Goal: Information Seeking & Learning: Check status

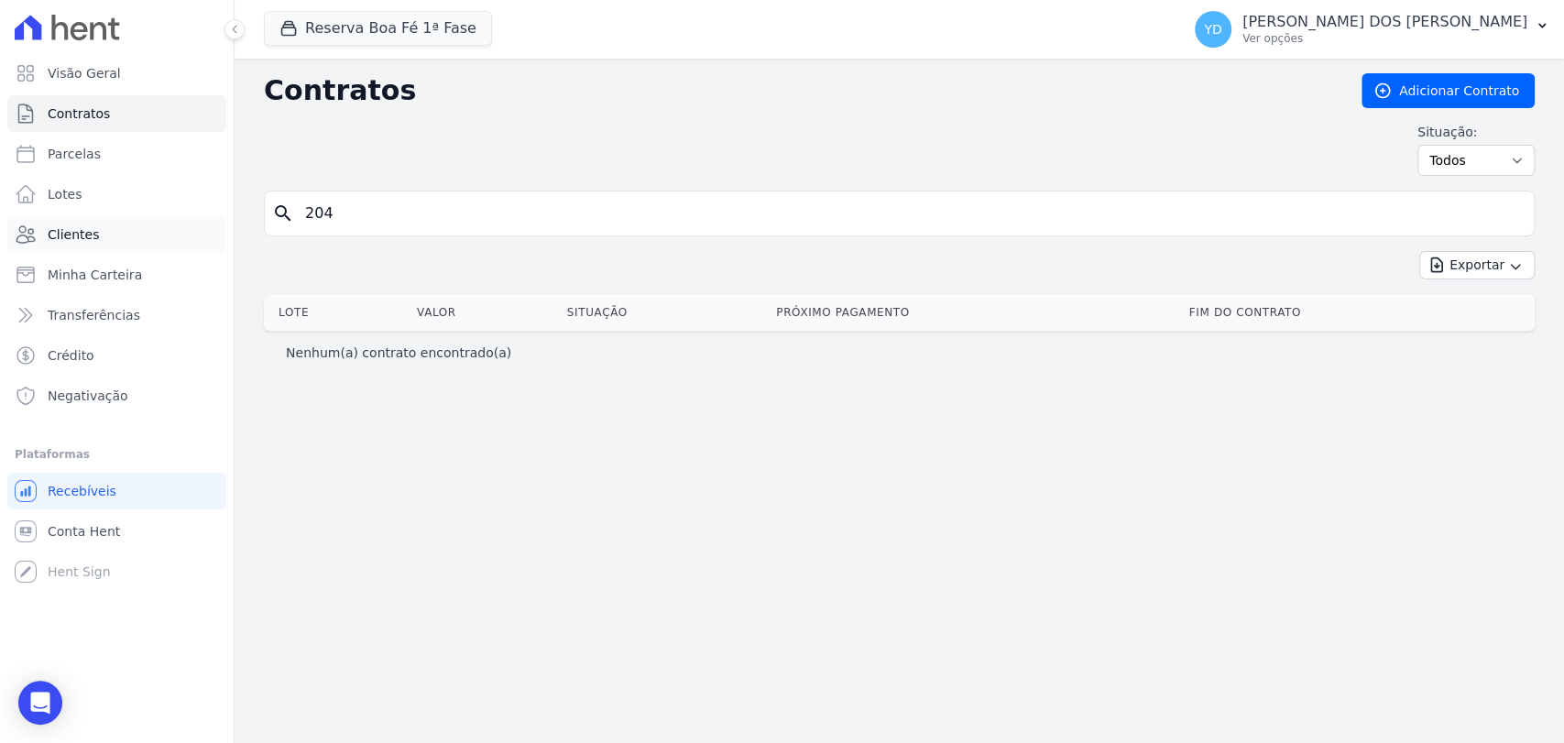
click at [195, 239] on link "Clientes" at bounding box center [116, 234] width 219 height 37
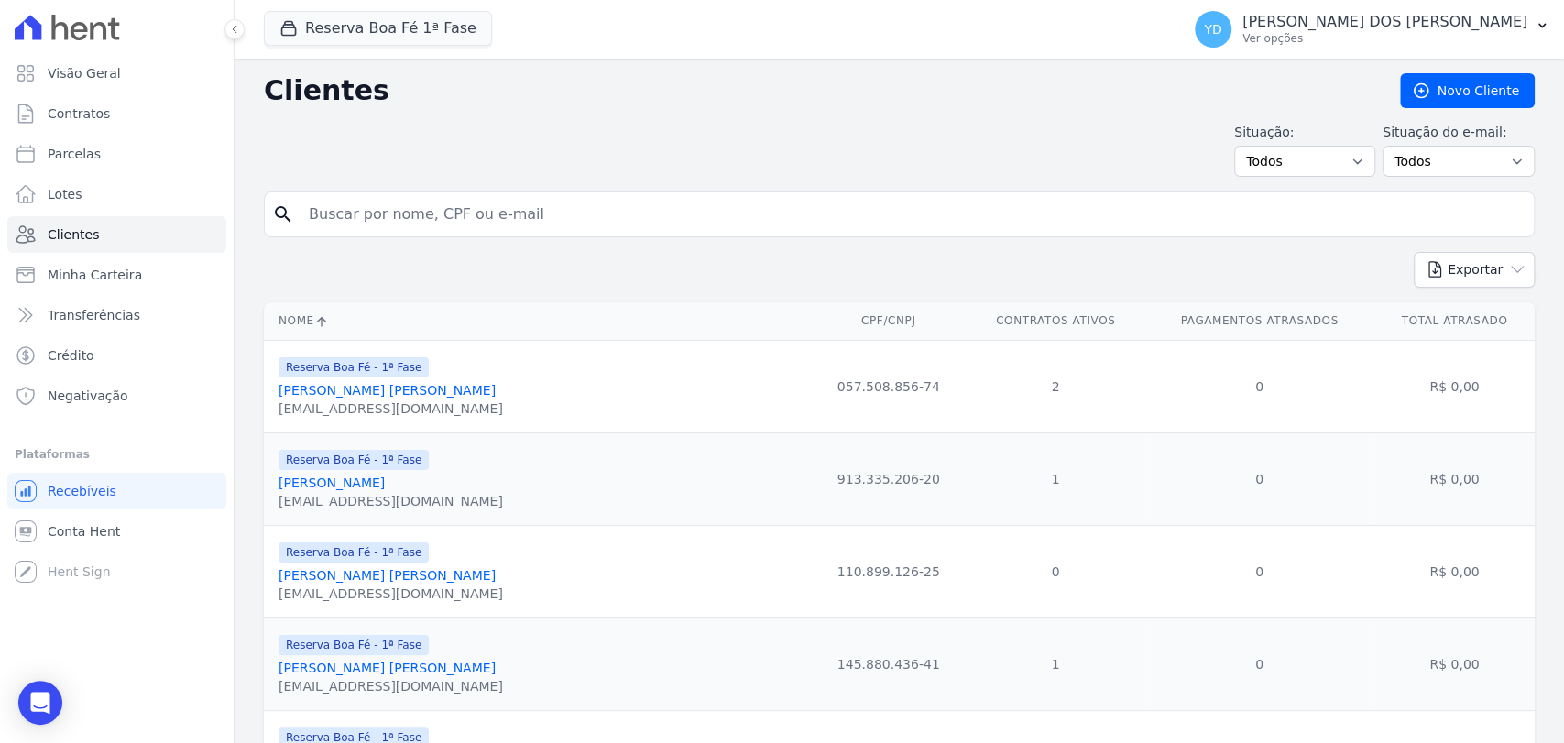
click at [373, 222] on input "search" at bounding box center [912, 214] width 1228 height 37
type input "[PERSON_NAME]"
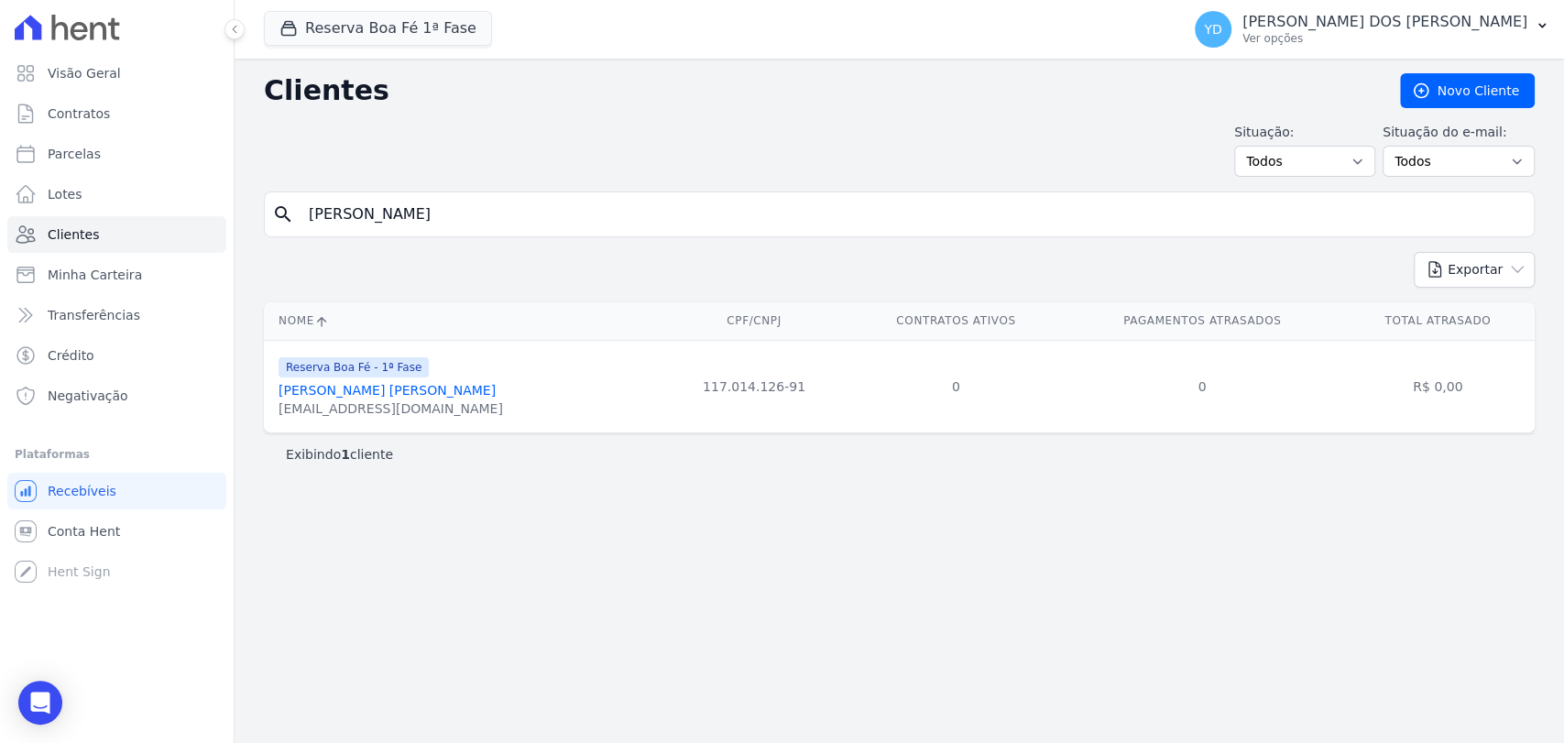
click at [311, 5] on div "Reserva Boa Fé 1ª Fase Doro Incorporações [GEOGRAPHIC_DATA] Reserva Boa Fé - 1ª…" at bounding box center [718, 29] width 909 height 60
drag, startPoint x: 322, startPoint y: 31, endPoint x: 329, endPoint y: 60, distance: 29.3
click at [322, 32] on button "Reserva Boa Fé 1ª Fase" at bounding box center [378, 28] width 228 height 35
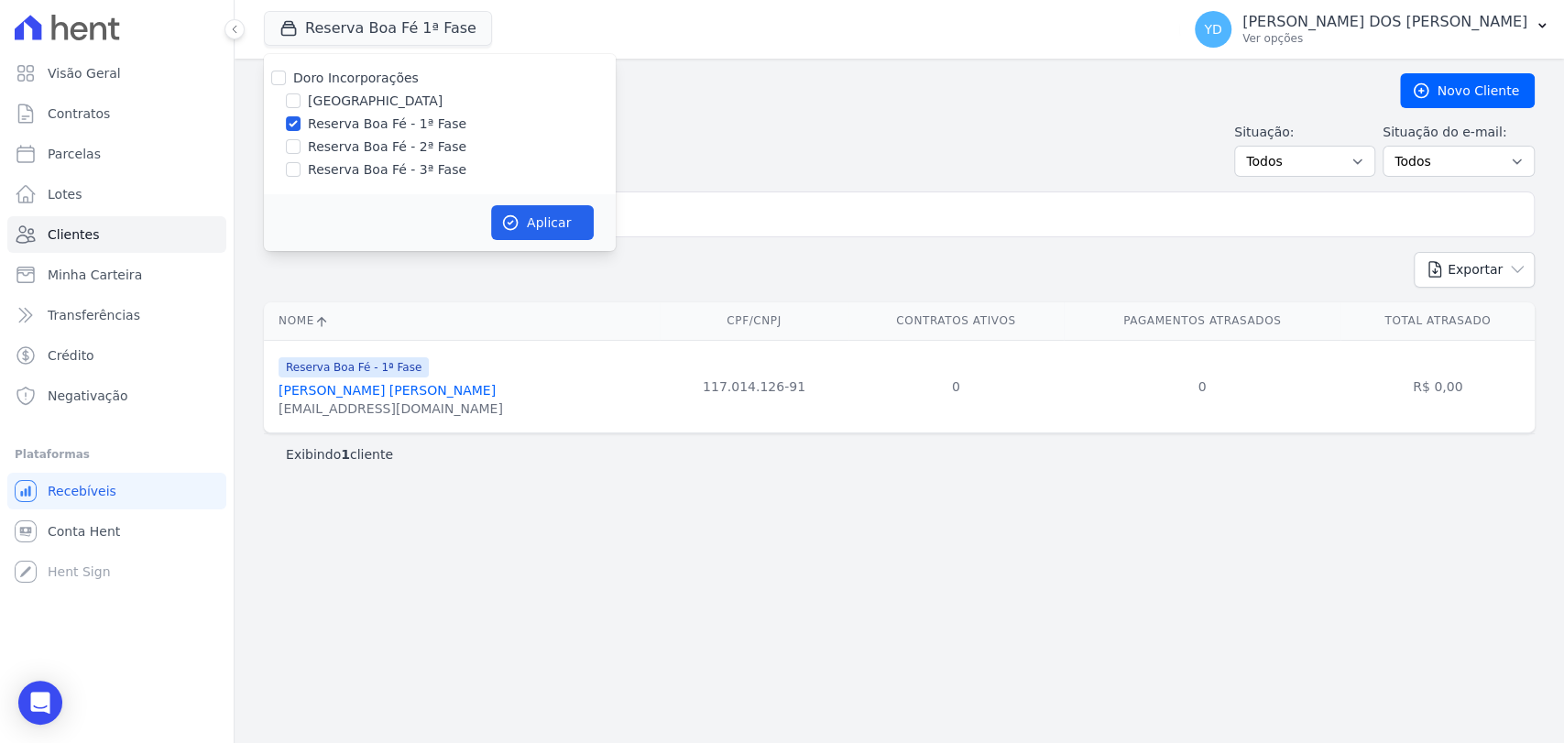
click at [337, 85] on label "Doro Incorporações" at bounding box center [355, 78] width 125 height 15
click at [286, 85] on input "Doro Incorporações" at bounding box center [278, 78] width 15 height 15
checkbox input "true"
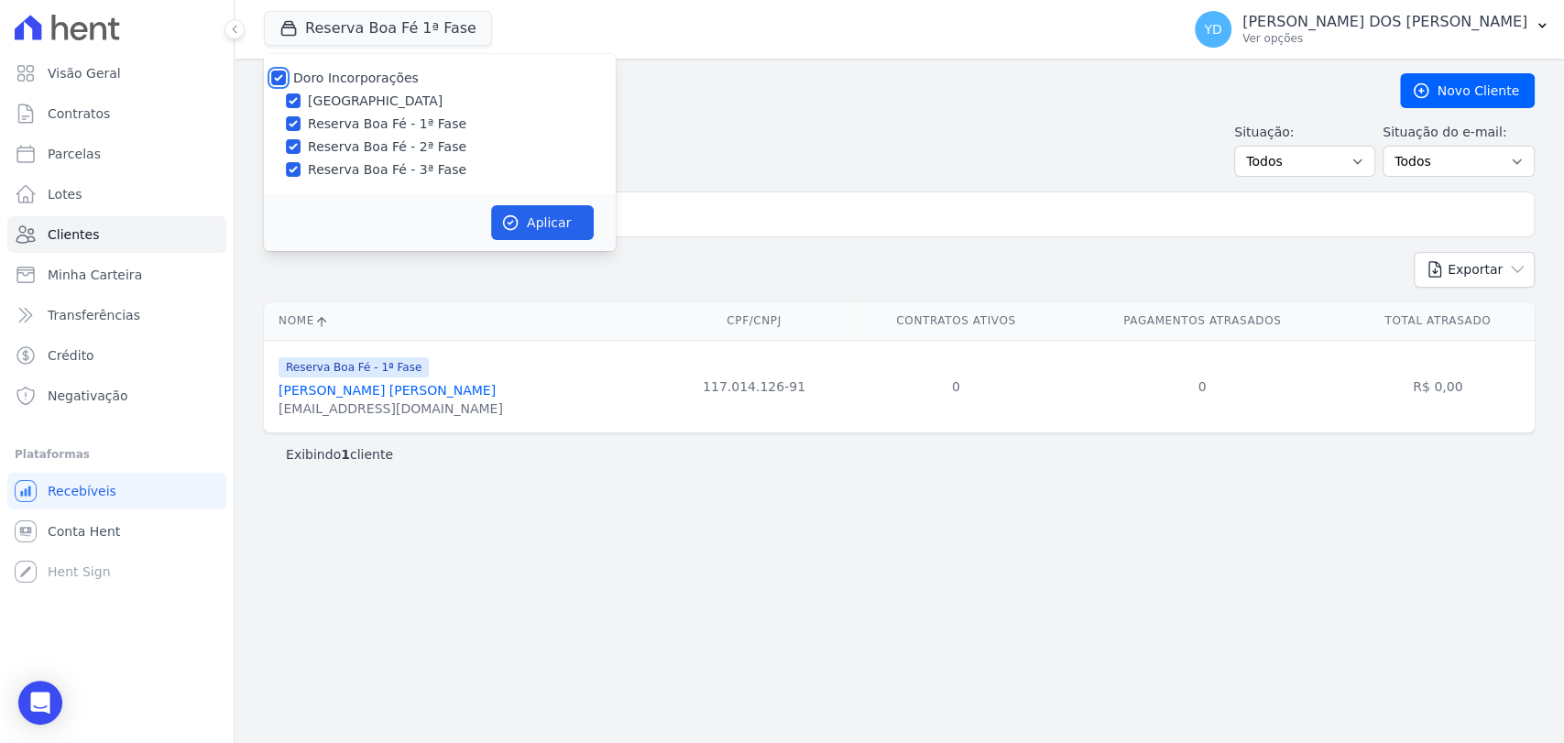
checkbox input "true"
click at [553, 227] on button "Aplicar" at bounding box center [542, 222] width 103 height 35
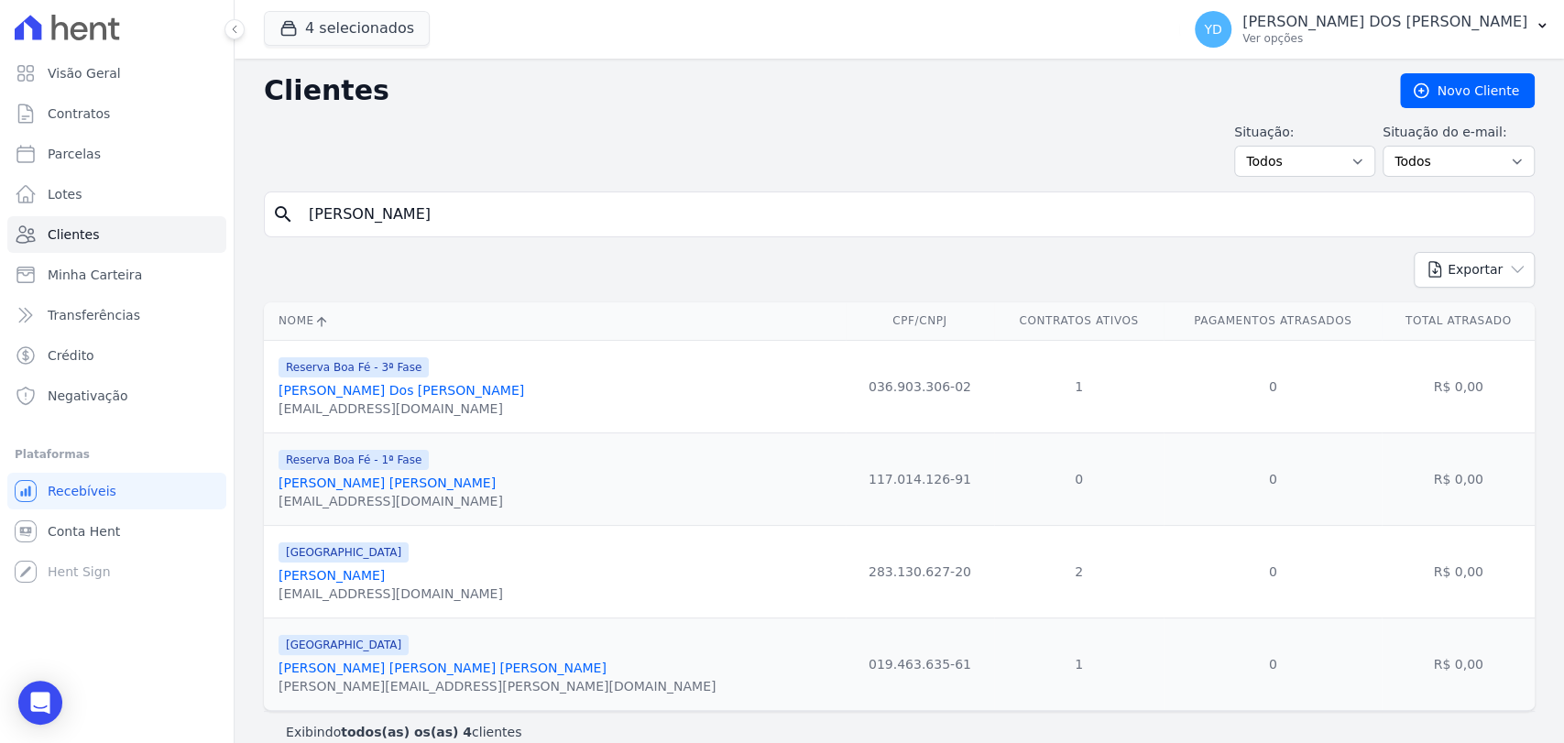
click at [481, 213] on input "[PERSON_NAME]" at bounding box center [912, 214] width 1228 height 37
click at [366, 390] on link "[PERSON_NAME] Dos [PERSON_NAME]" at bounding box center [400, 390] width 245 height 15
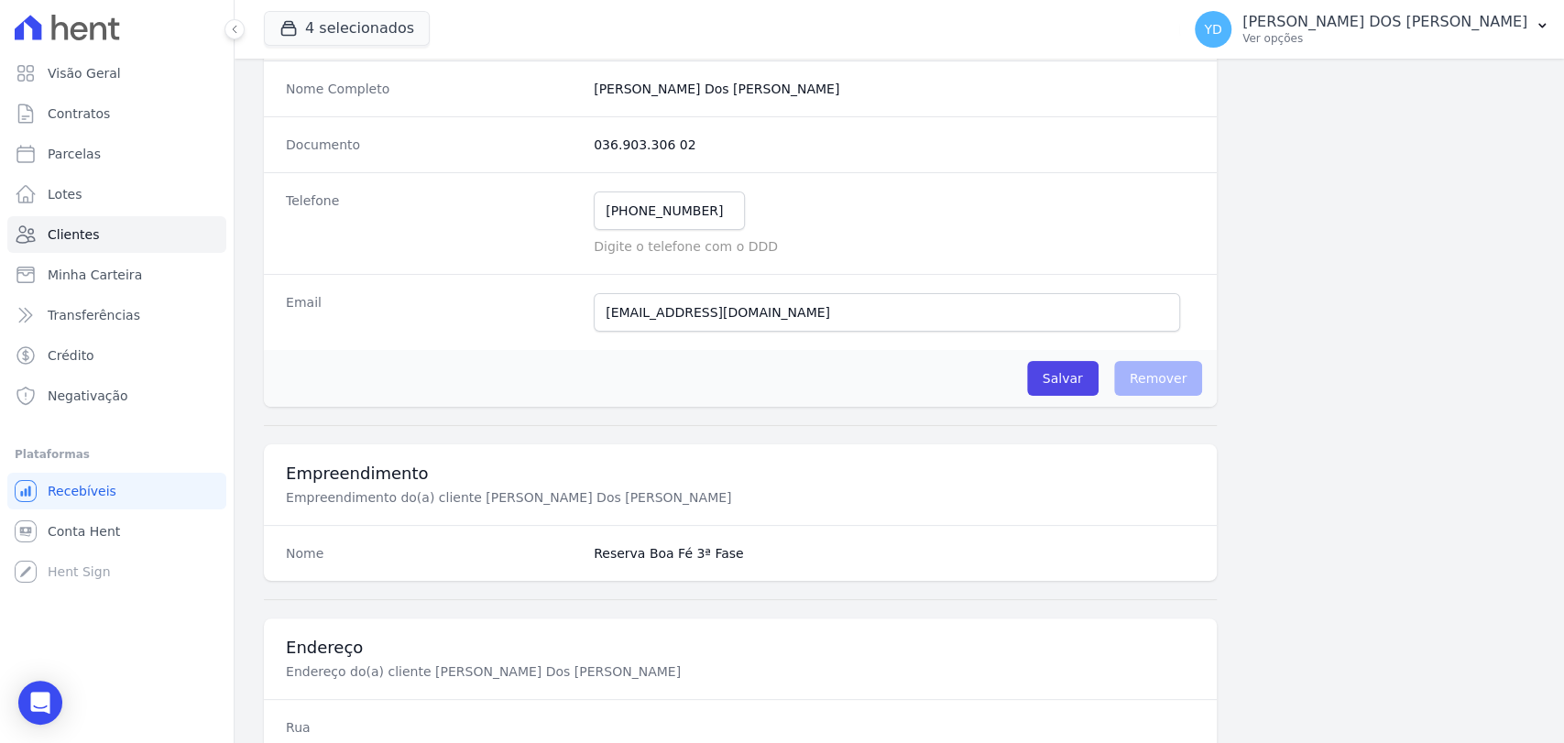
scroll to position [916, 0]
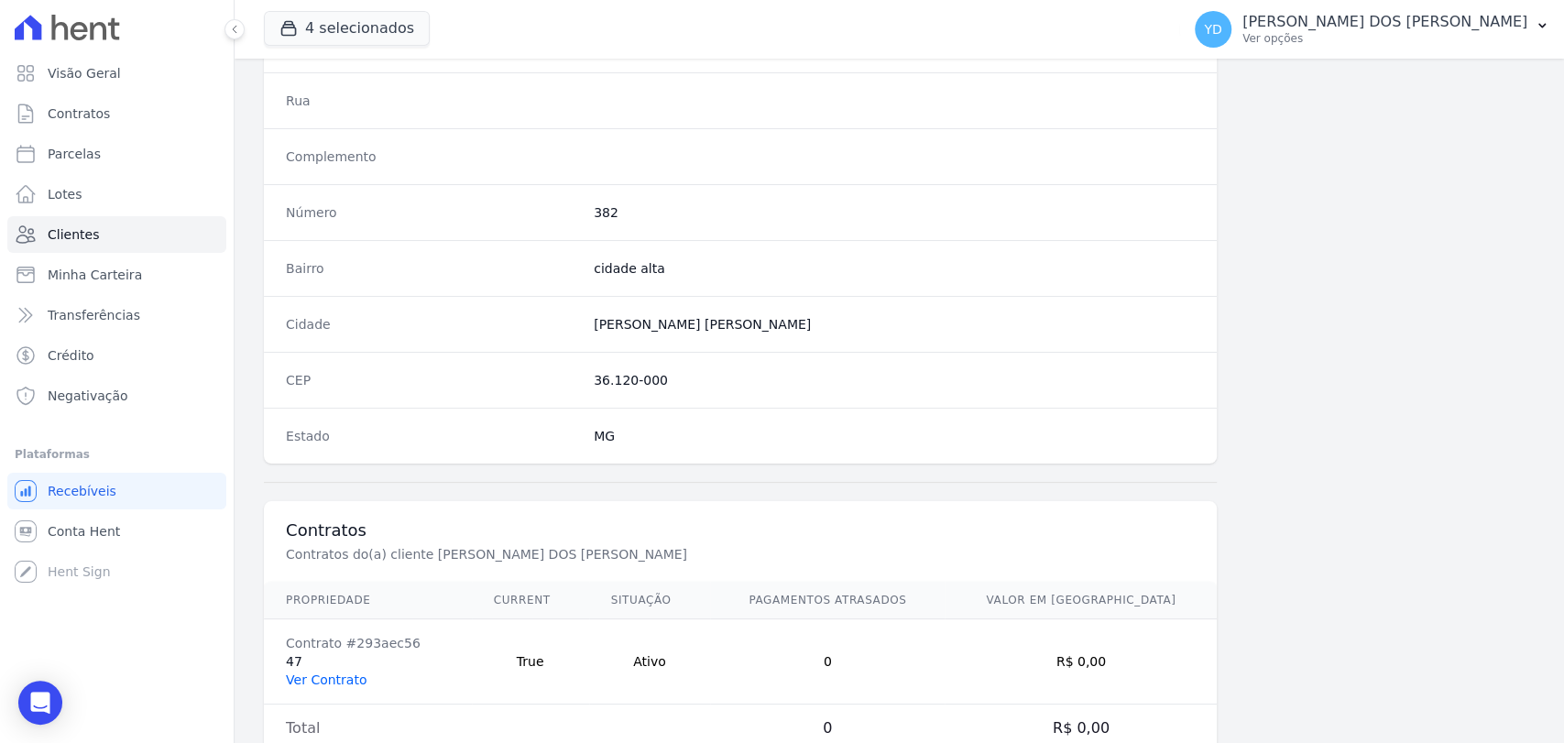
click at [333, 672] on link "Ver Contrato" at bounding box center [326, 679] width 81 height 15
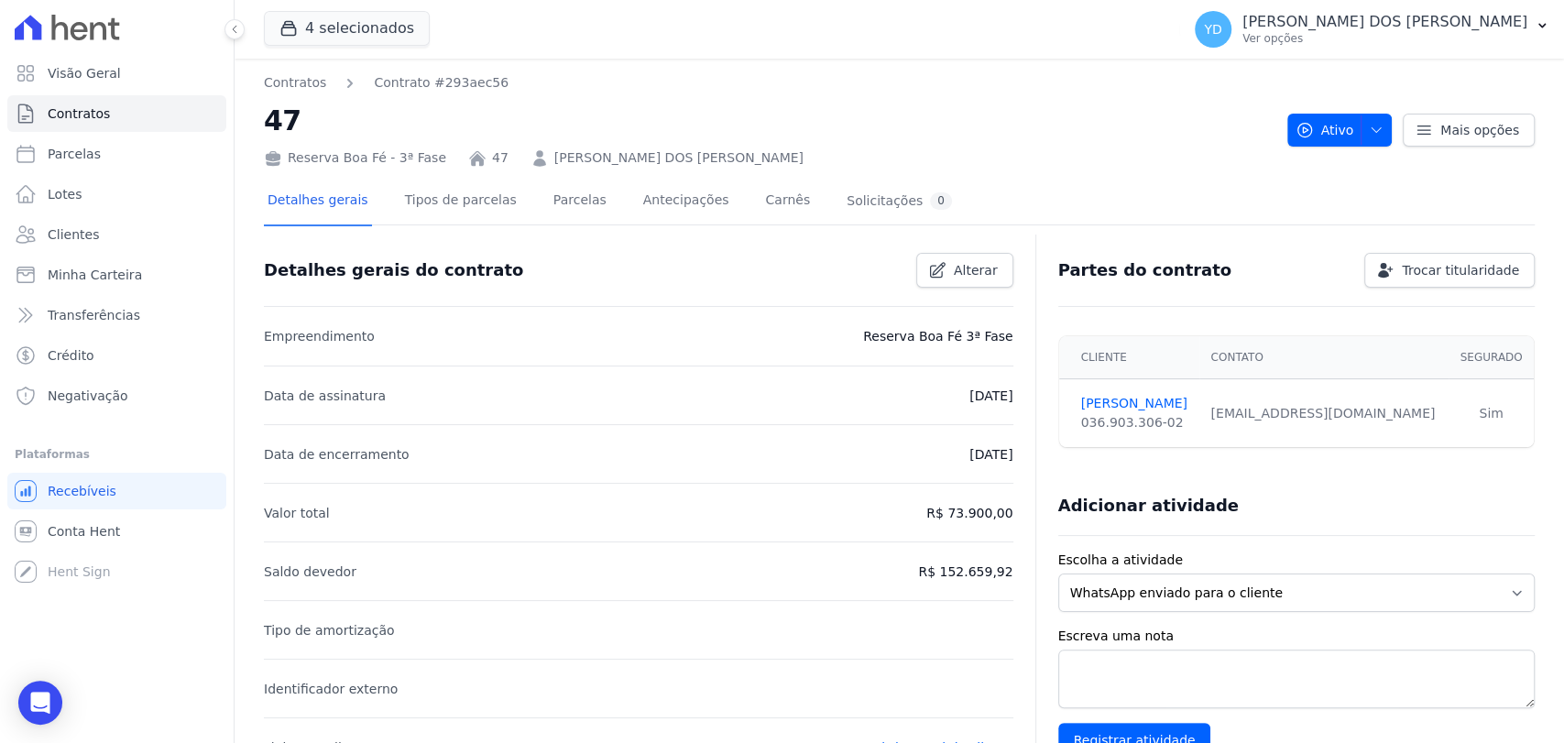
drag, startPoint x: 586, startPoint y: 202, endPoint x: 527, endPoint y: 186, distance: 61.5
click at [586, 202] on div "Detalhes gerais Tipos de parcelas [GEOGRAPHIC_DATA] Antecipações [PERSON_NAME] …" at bounding box center [610, 202] width 692 height 49
click at [551, 191] on link "Parcelas" at bounding box center [580, 202] width 60 height 49
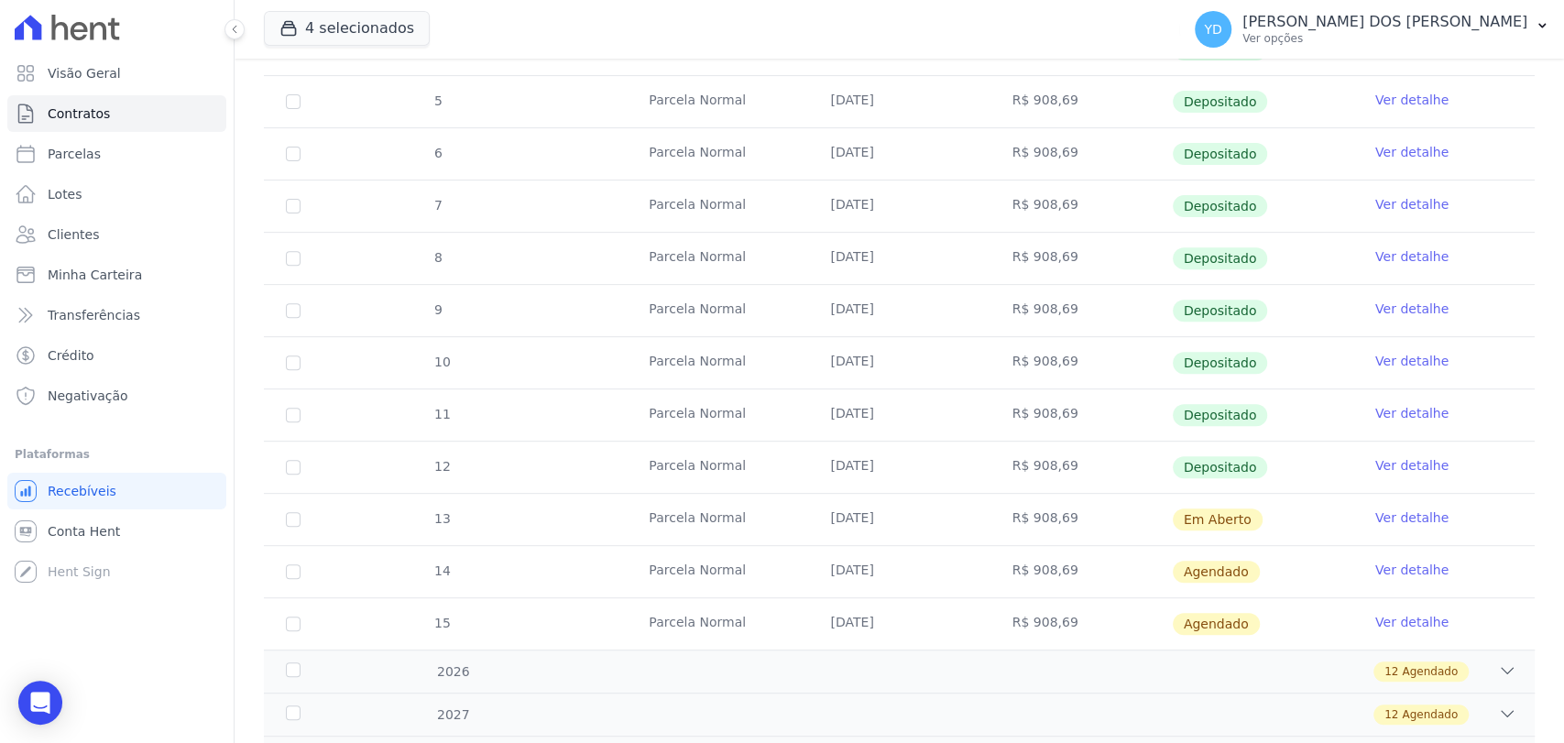
scroll to position [407, 0]
click at [1383, 516] on link "Ver detalhe" at bounding box center [1411, 516] width 73 height 18
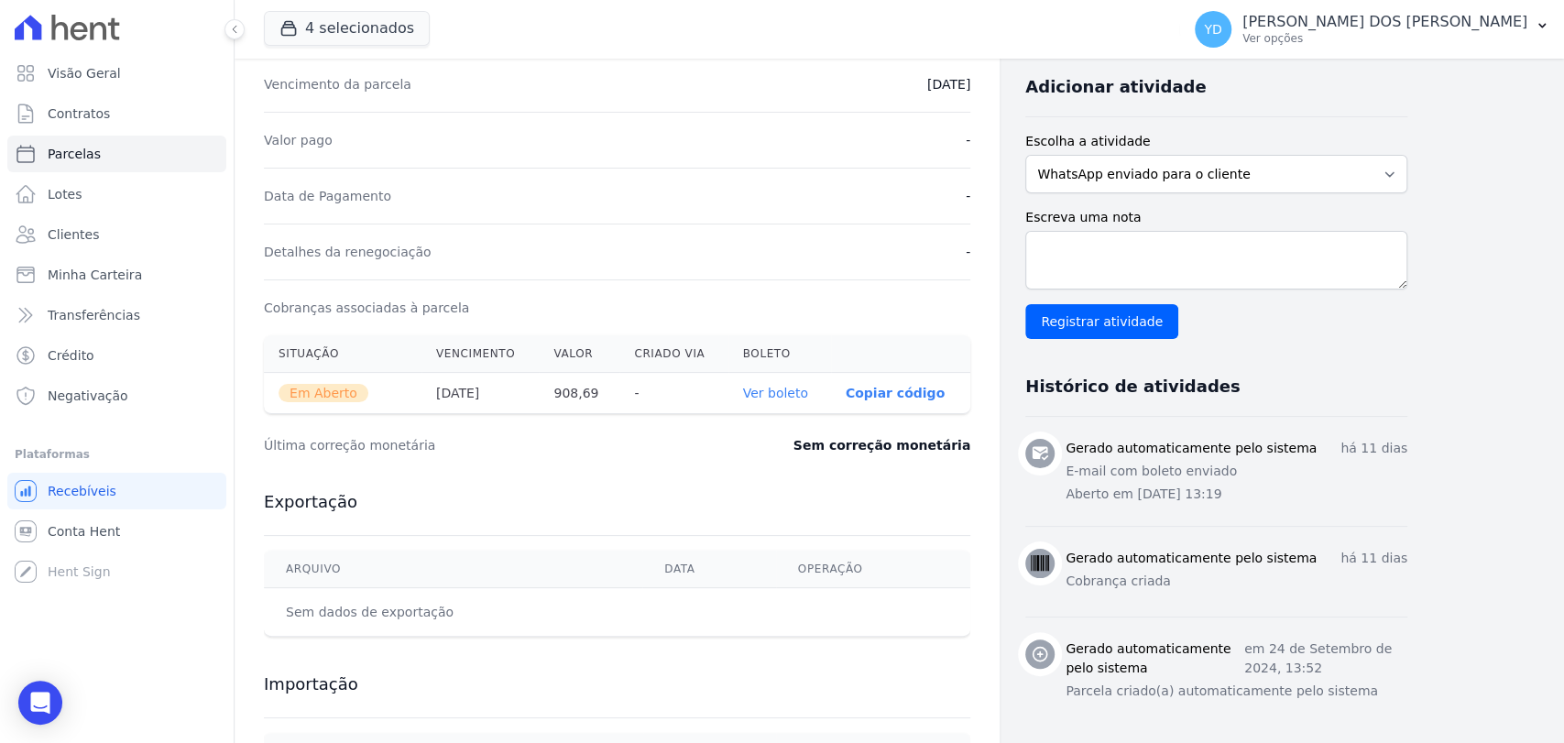
scroll to position [508, 0]
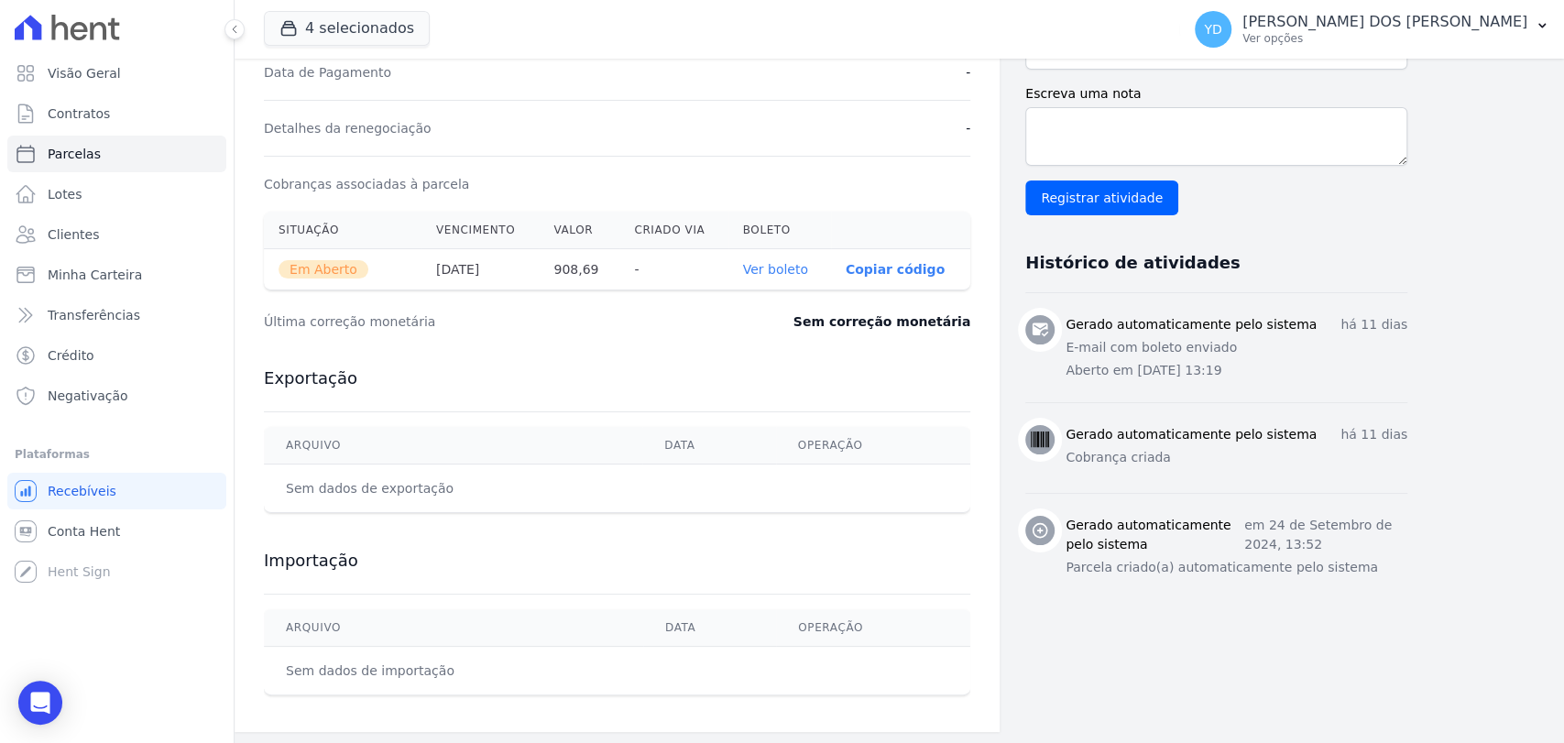
click at [791, 264] on link "Ver boleto" at bounding box center [775, 269] width 65 height 15
click at [174, 156] on link "Parcelas" at bounding box center [116, 154] width 219 height 37
click at [160, 231] on link "Clientes" at bounding box center [116, 234] width 219 height 37
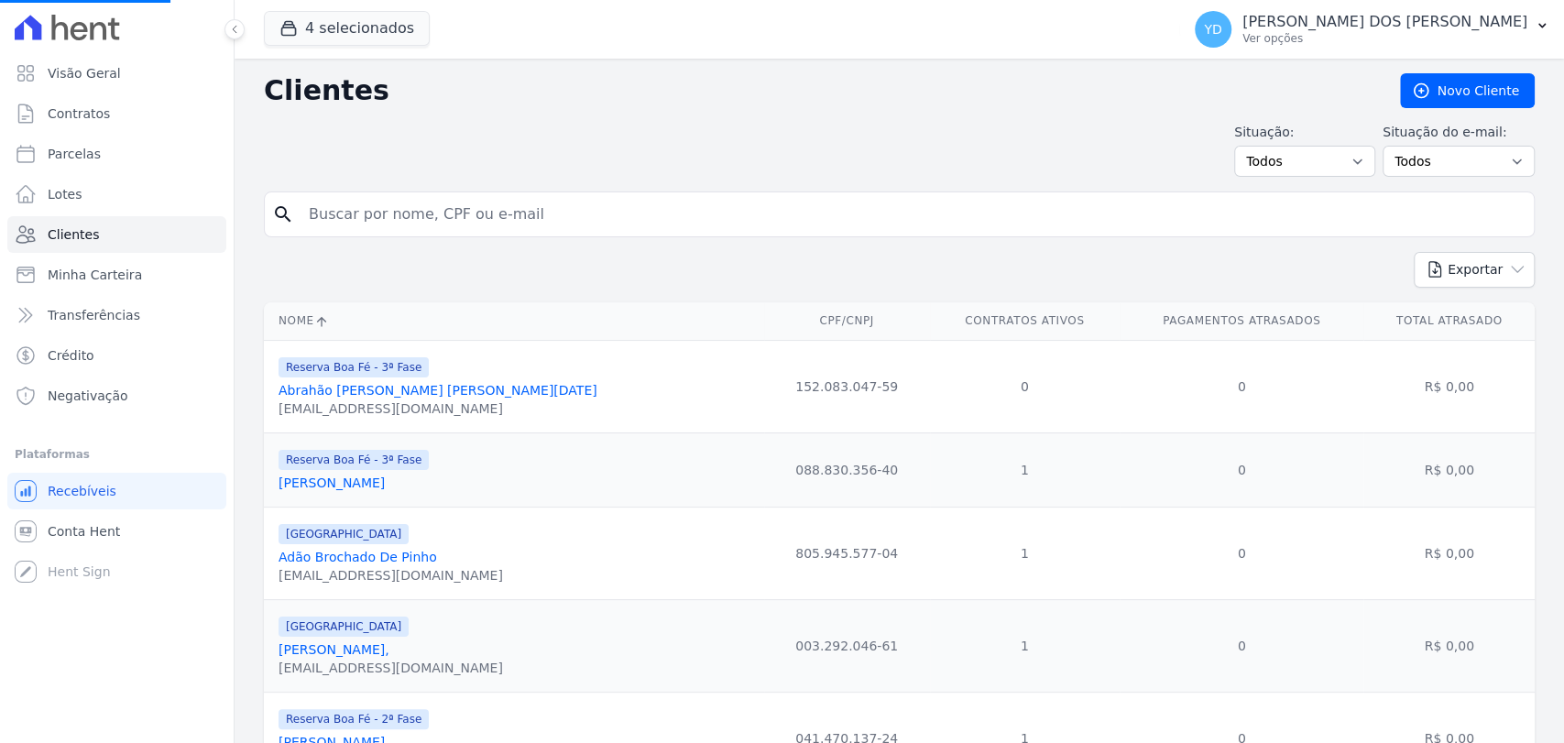
select select
click at [447, 232] on div "search" at bounding box center [899, 214] width 1270 height 46
click at [459, 209] on input "search" at bounding box center [912, 214] width 1228 height 37
type input "rosimeire"
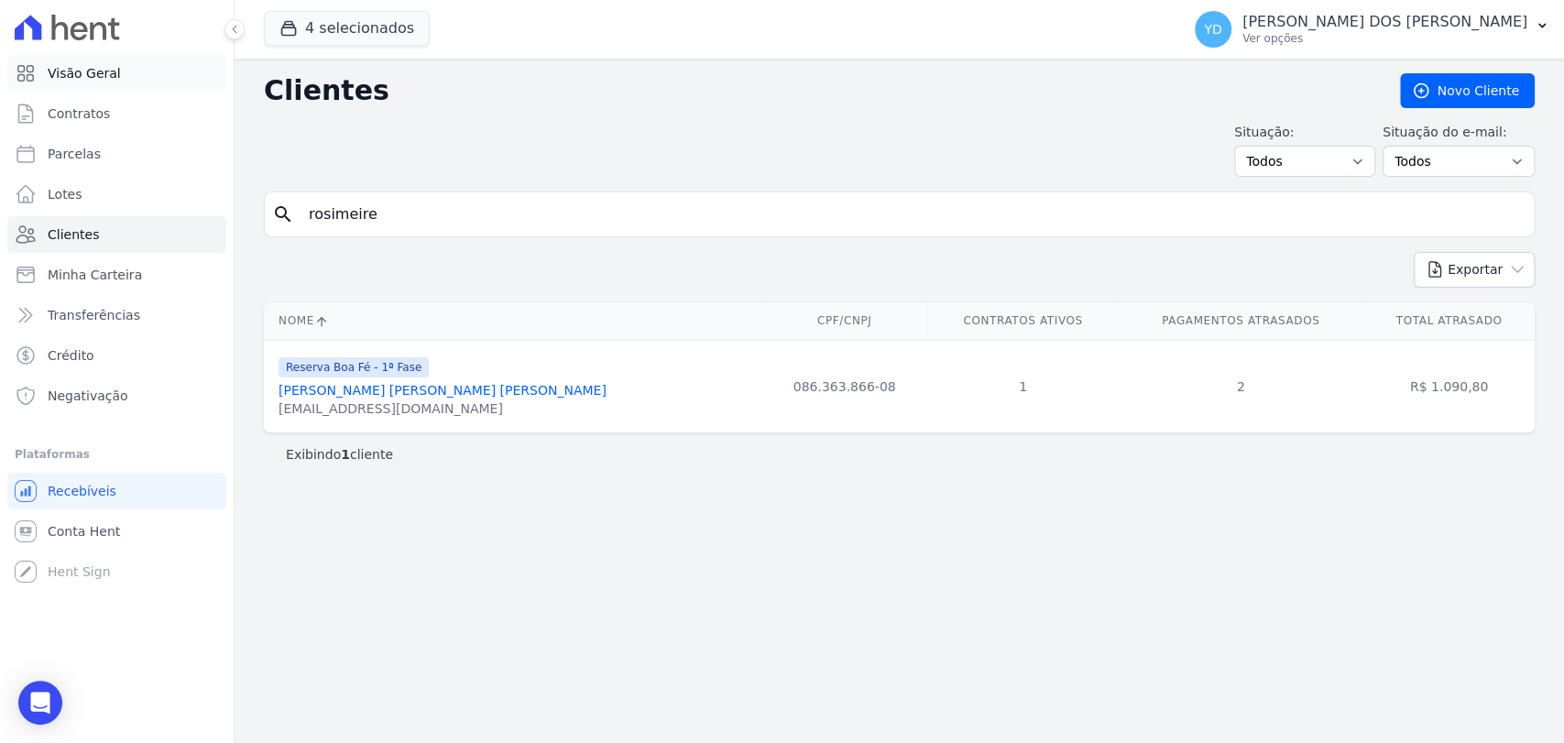
click at [124, 65] on link "Visão Geral" at bounding box center [116, 73] width 219 height 37
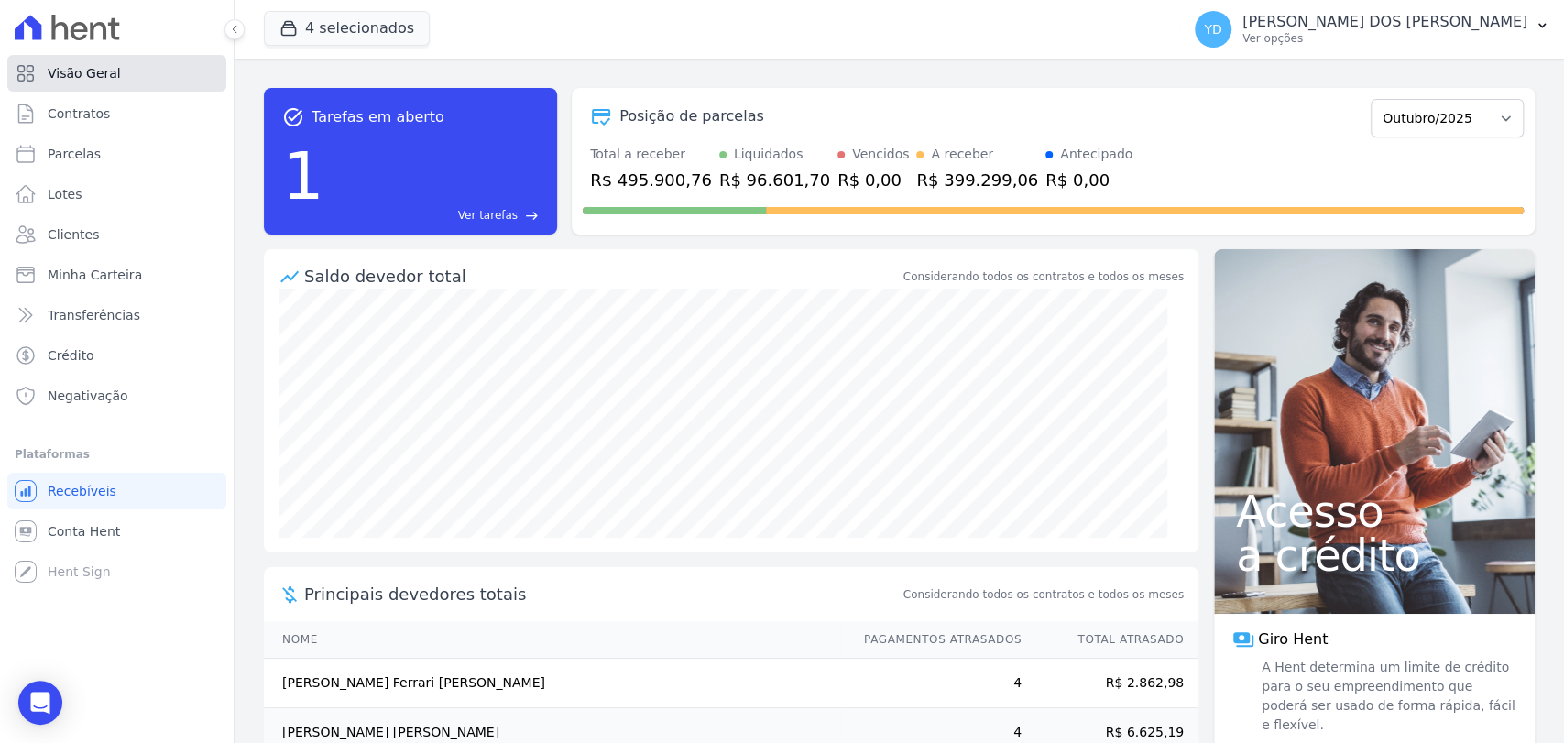
click at [162, 72] on link "Visão Geral" at bounding box center [116, 73] width 219 height 37
click at [144, 74] on link "Visão Geral" at bounding box center [116, 73] width 219 height 37
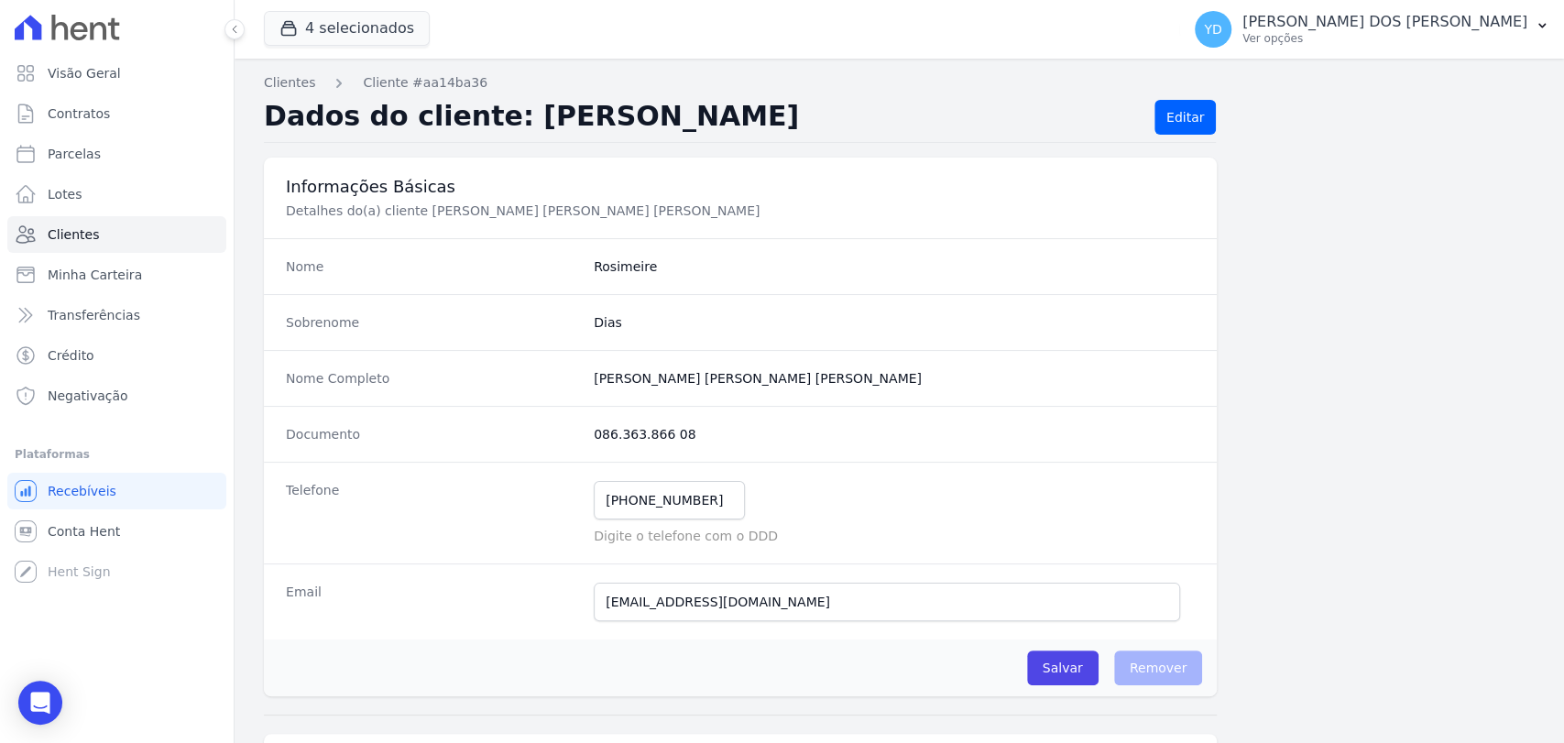
scroll to position [916, 0]
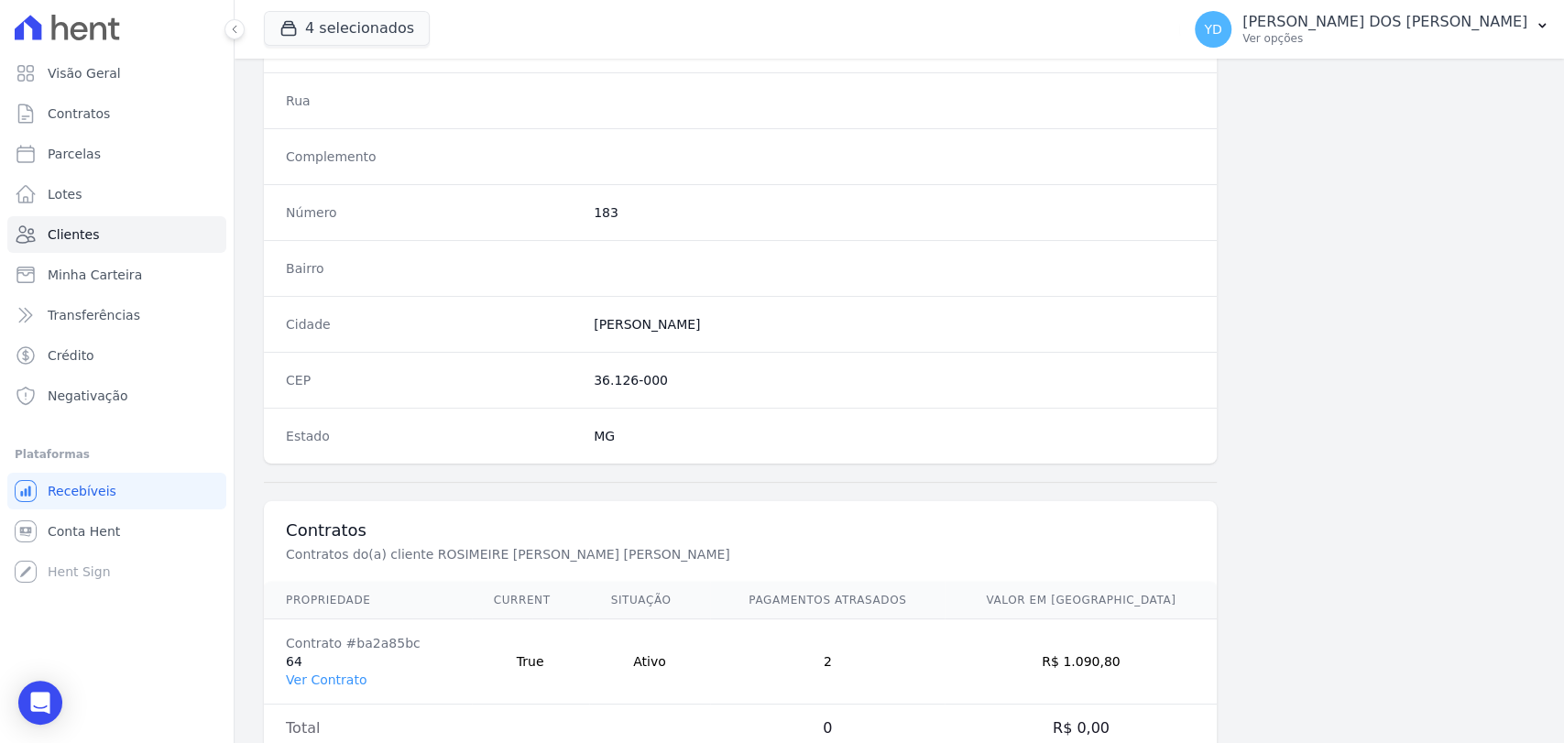
drag, startPoint x: 352, startPoint y: 672, endPoint x: 383, endPoint y: 646, distance: 40.9
click at [352, 672] on link "Ver Contrato" at bounding box center [326, 679] width 81 height 15
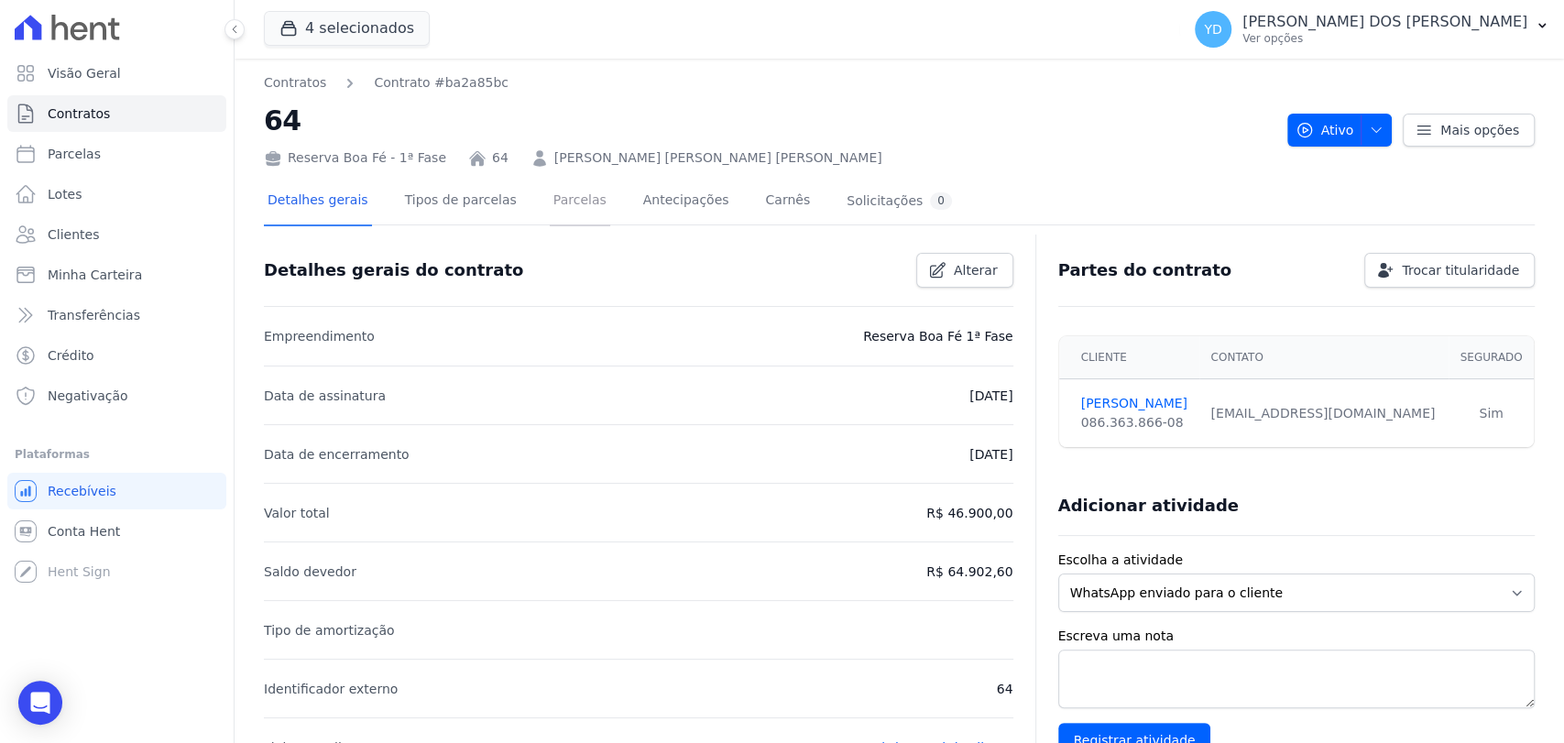
click at [567, 205] on link "Parcelas" at bounding box center [580, 202] width 60 height 49
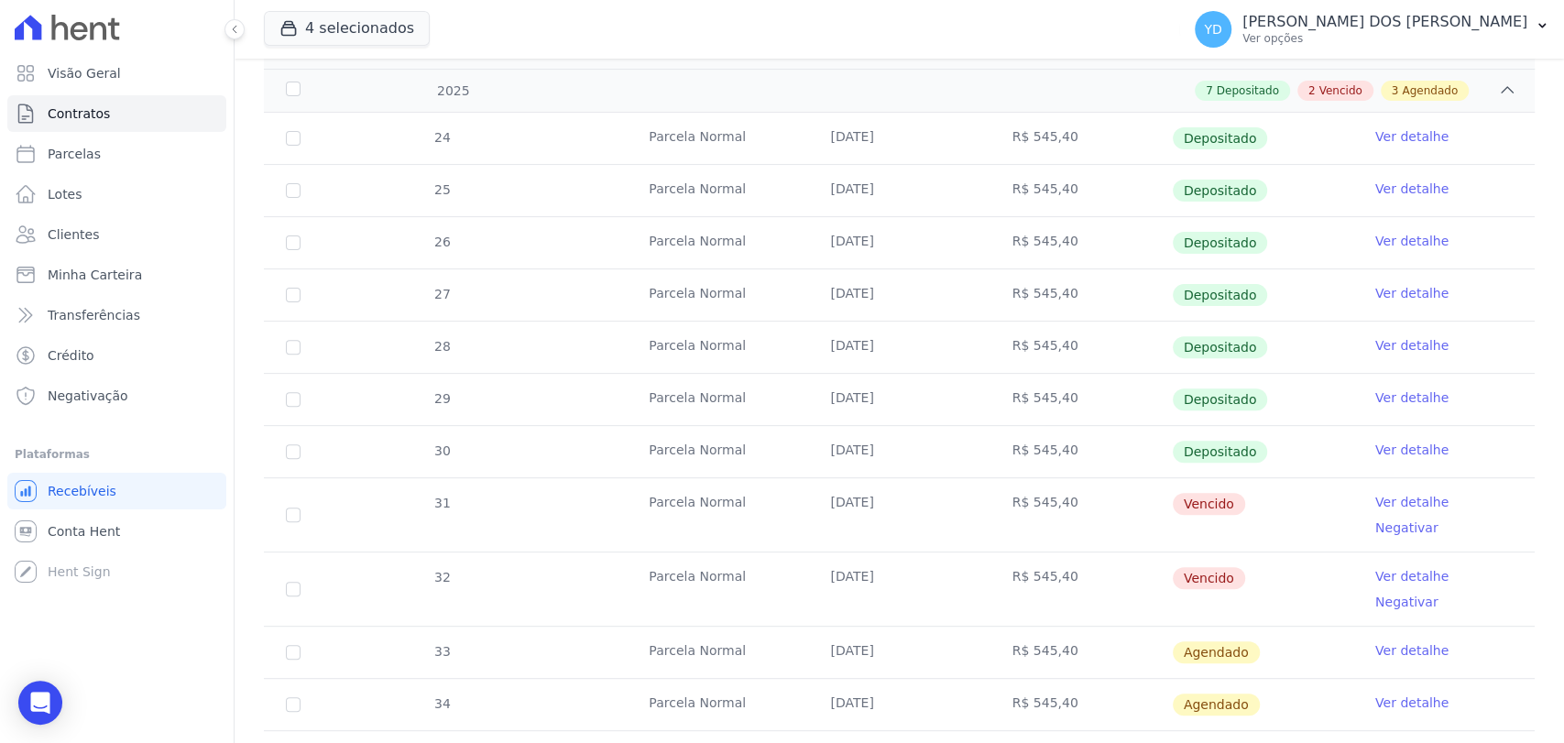
scroll to position [407, 0]
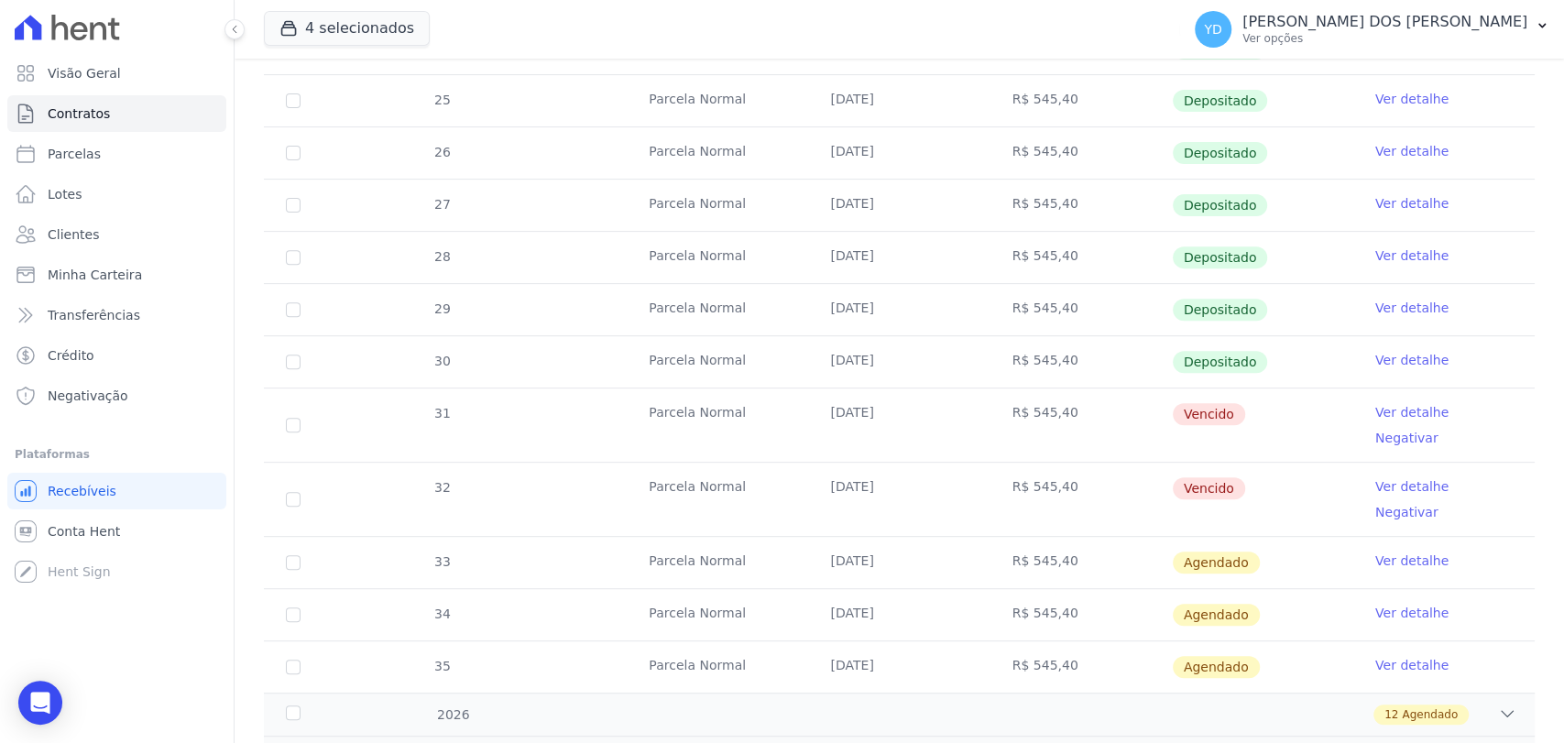
click at [1383, 413] on link "Ver detalhe" at bounding box center [1411, 412] width 73 height 18
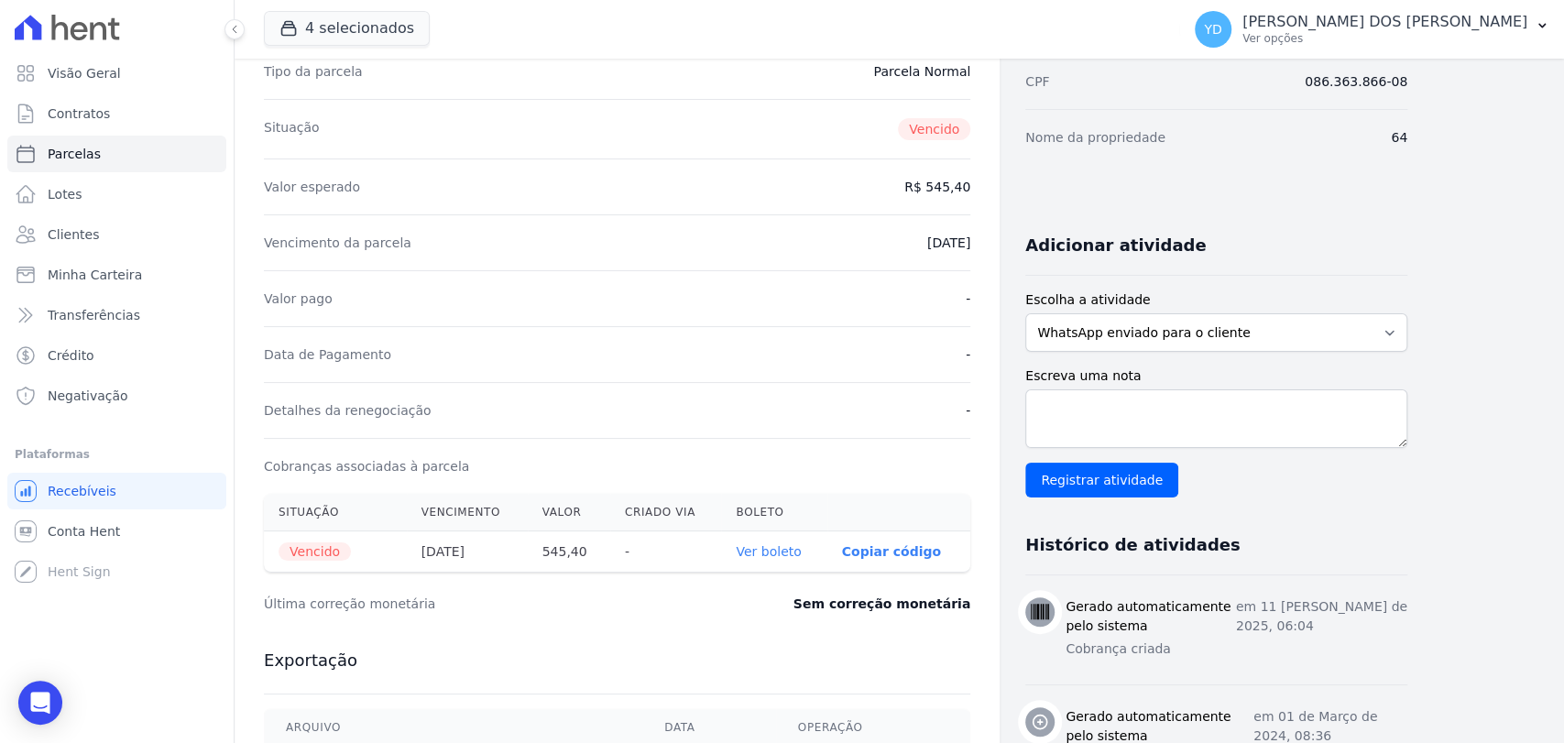
scroll to position [508, 0]
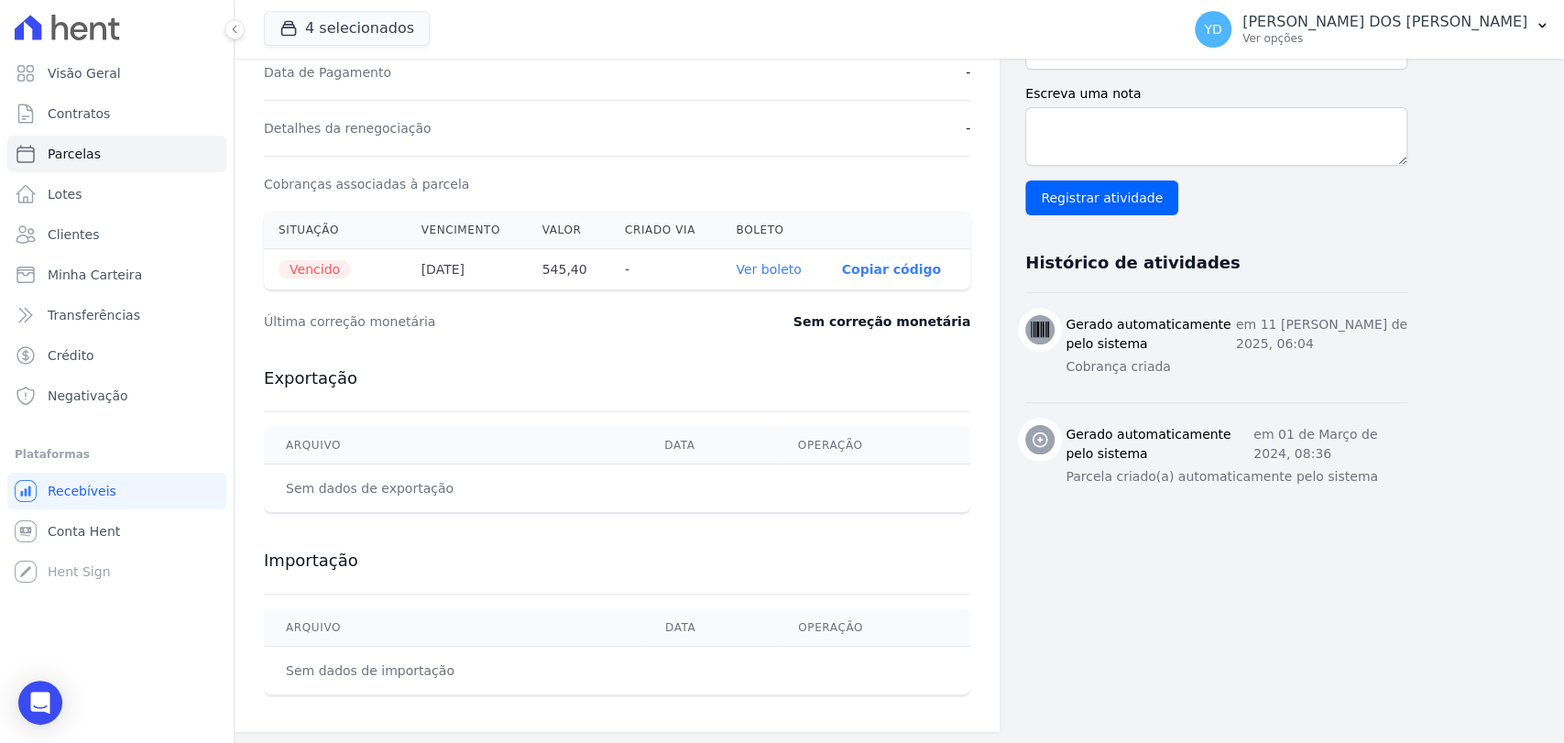
click at [792, 267] on link "Ver boleto" at bounding box center [768, 269] width 65 height 15
click at [780, 249] on th "Ver boleto" at bounding box center [773, 269] width 105 height 41
click at [782, 264] on link "Ver boleto" at bounding box center [768, 269] width 65 height 15
